Goal: Task Accomplishment & Management: Complete application form

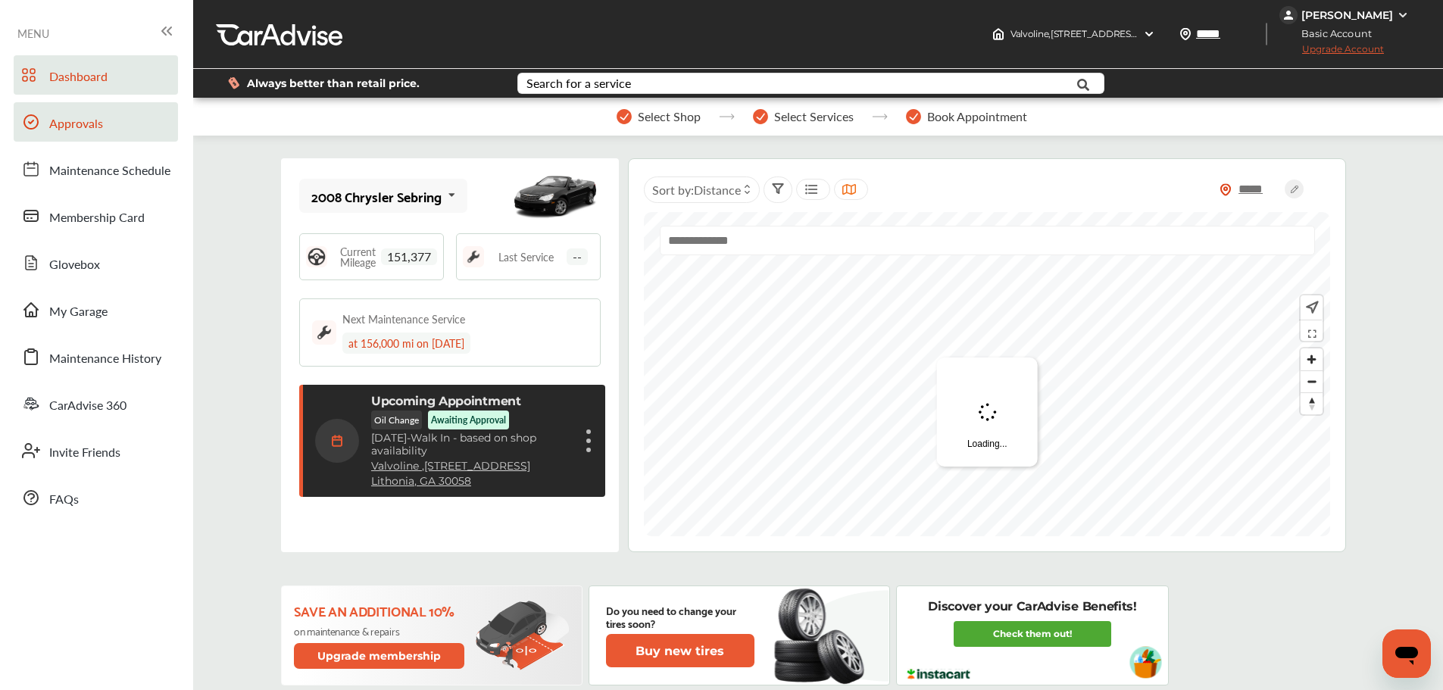
drag, startPoint x: 62, startPoint y: 126, endPoint x: 71, endPoint y: 126, distance: 9.1
click at [62, 126] on span "Approvals" at bounding box center [76, 124] width 54 height 20
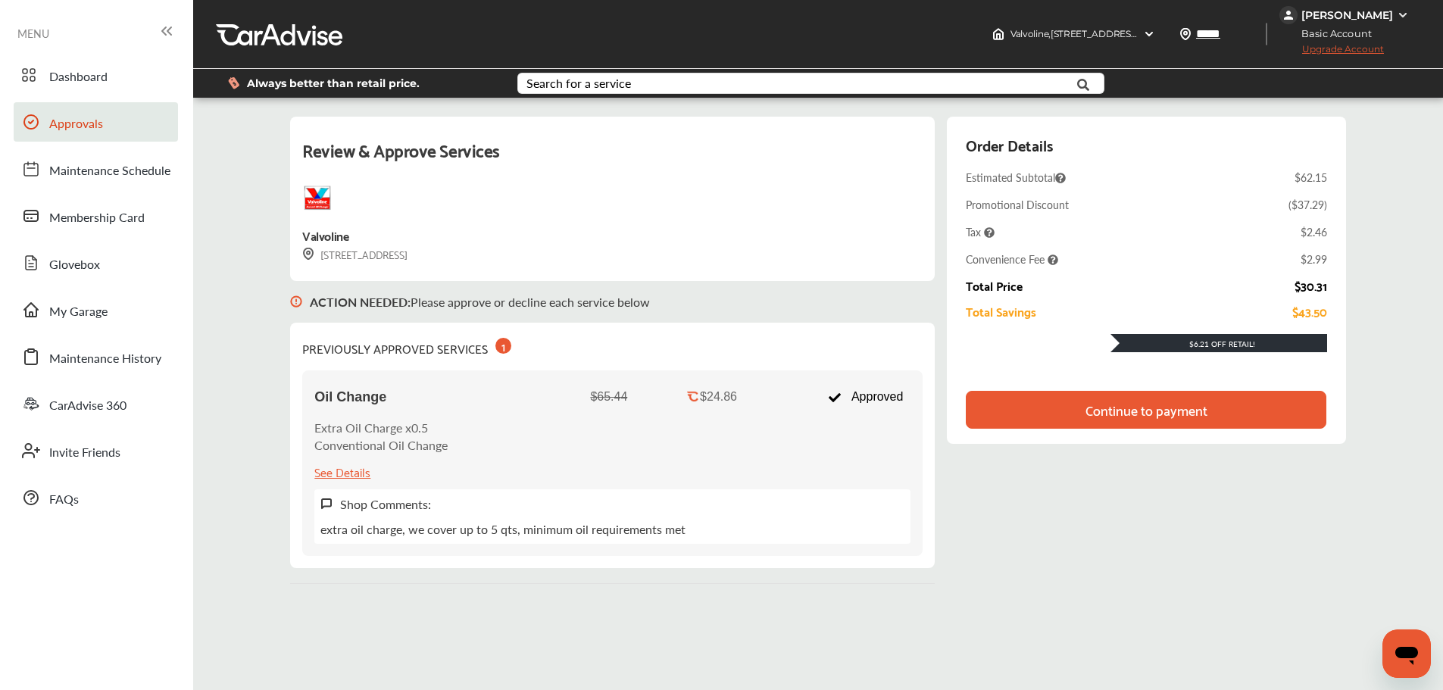
click at [1139, 412] on div "Continue to payment" at bounding box center [1146, 409] width 122 height 15
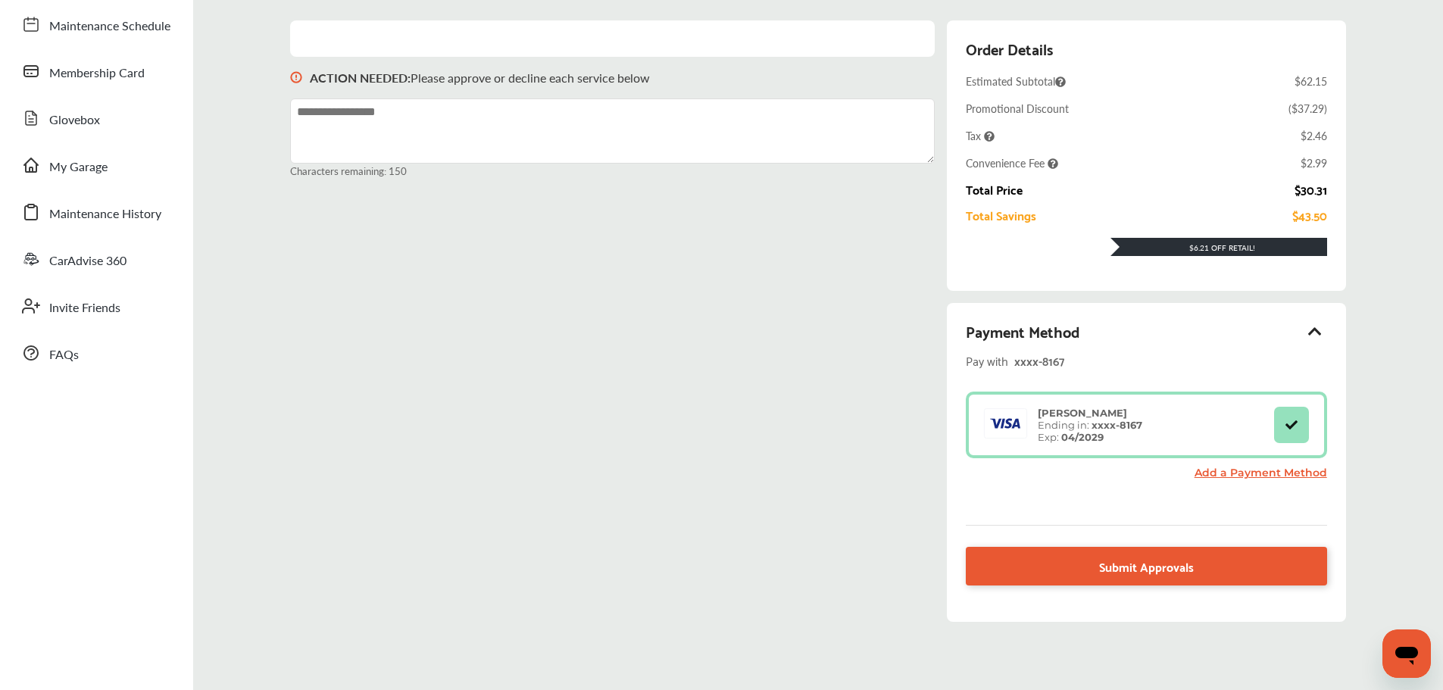
scroll to position [151, 0]
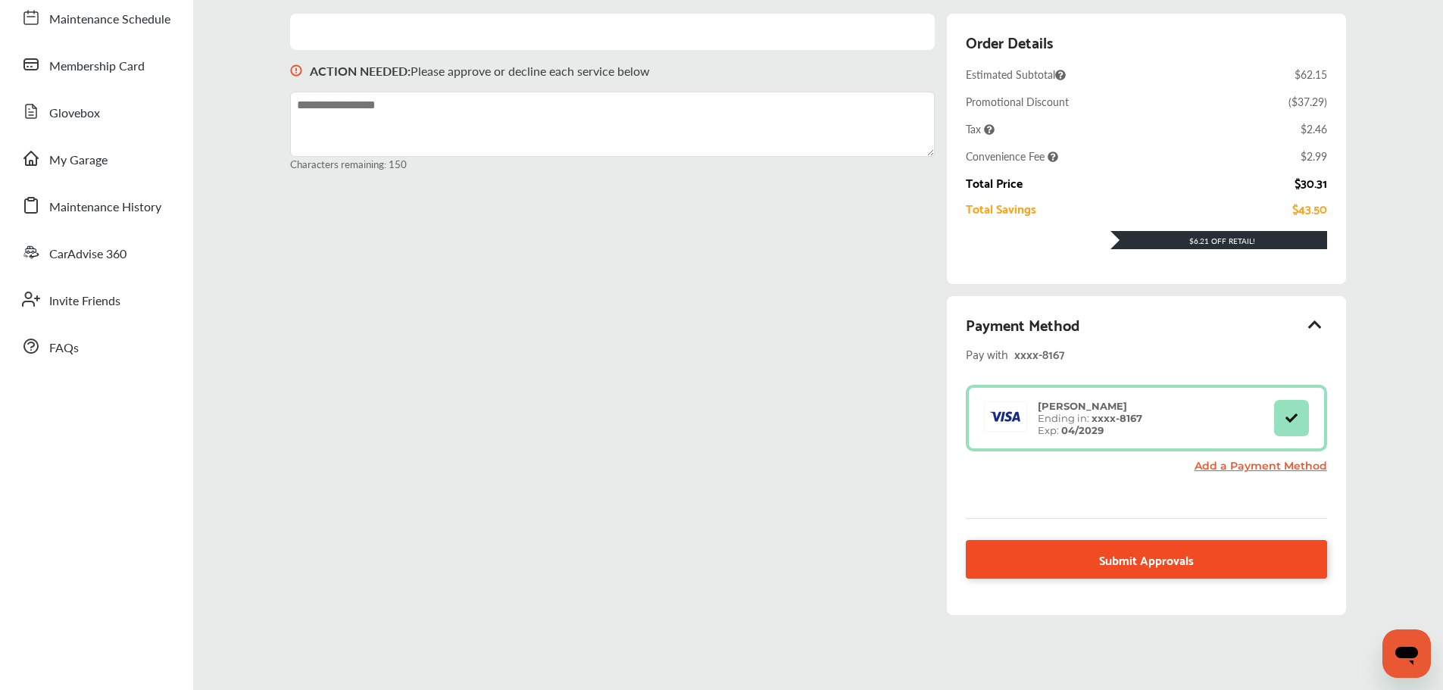
click at [1131, 563] on span "Submit Approvals" at bounding box center [1146, 559] width 95 height 20
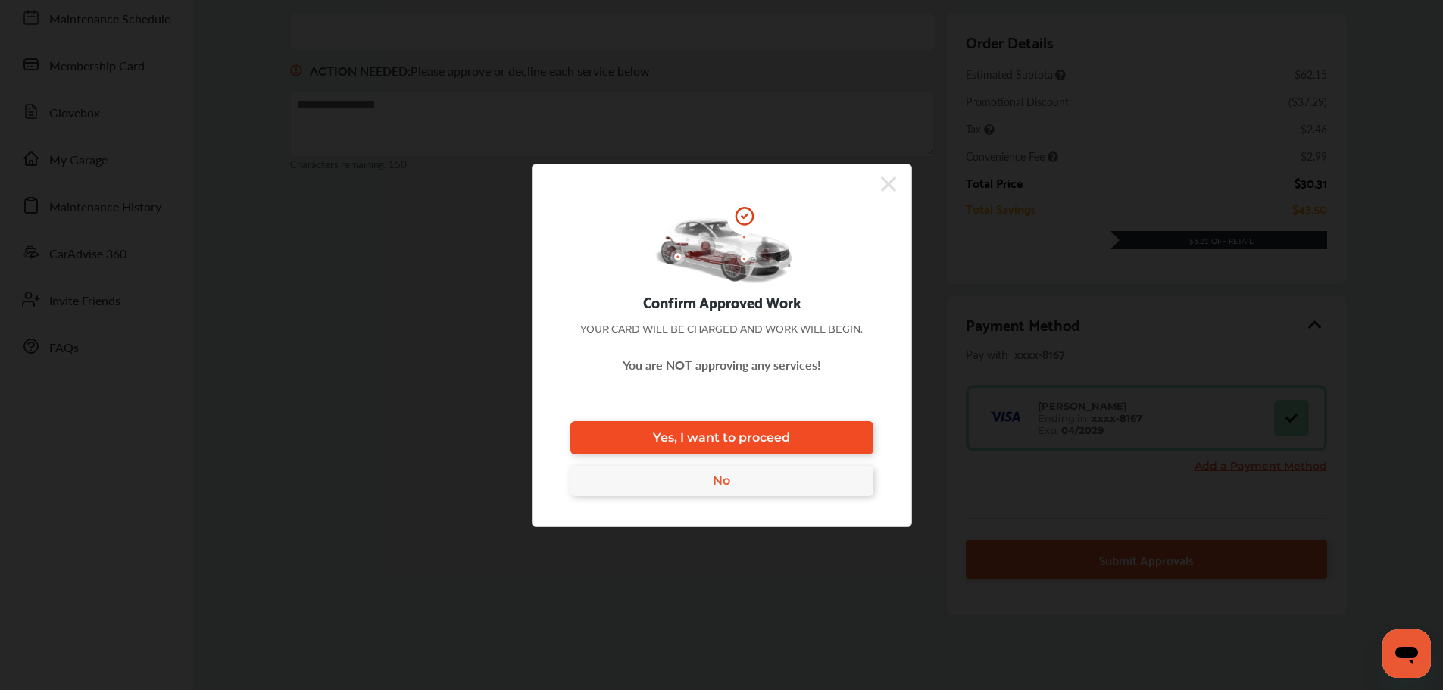
click at [815, 442] on link "Yes, I want to proceed" at bounding box center [721, 437] width 303 height 33
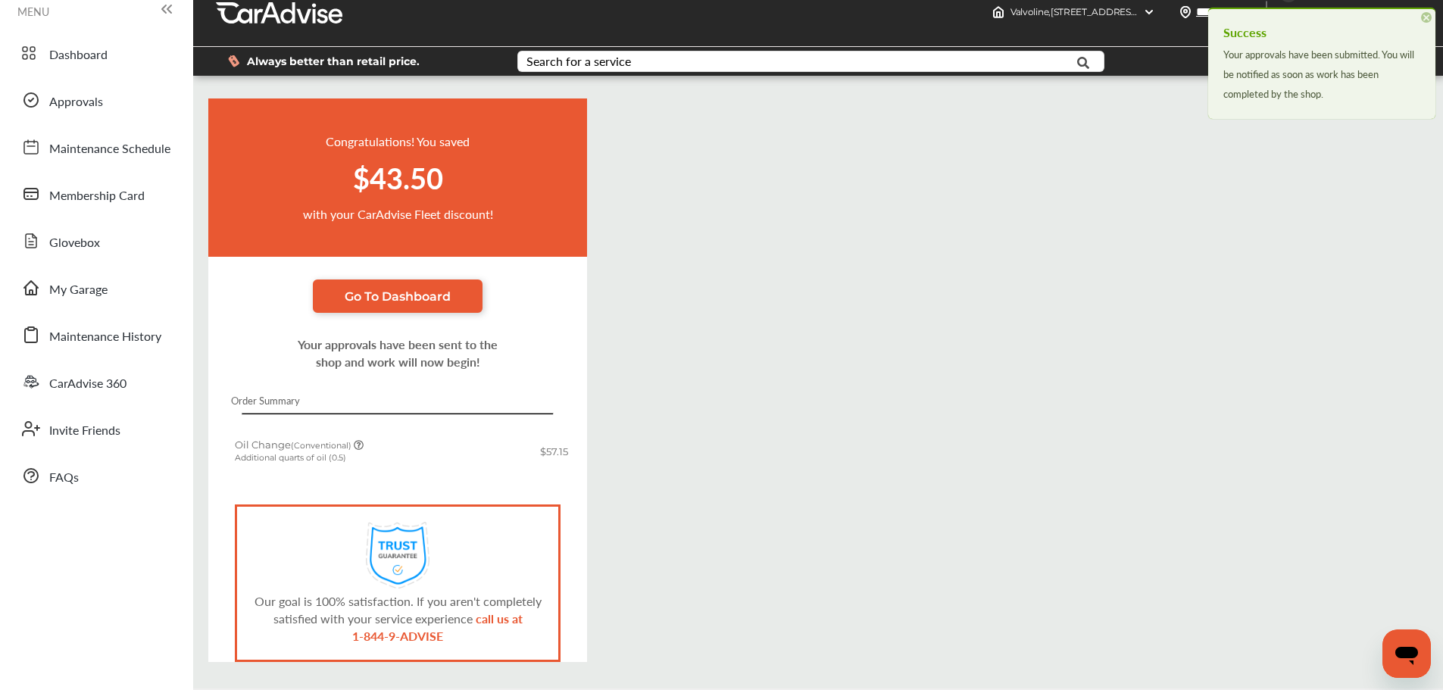
scroll to position [75, 0]
